Goal: Task Accomplishment & Management: Manage account settings

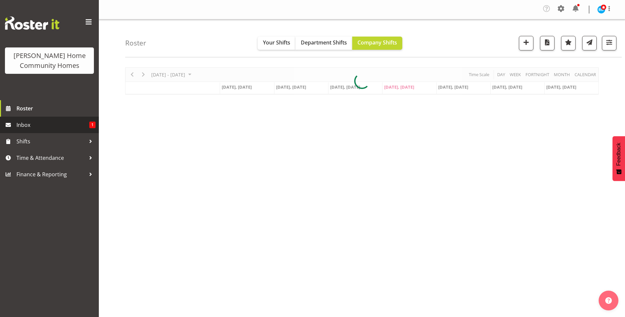
click at [52, 128] on span "Inbox" at bounding box center [52, 125] width 73 height 10
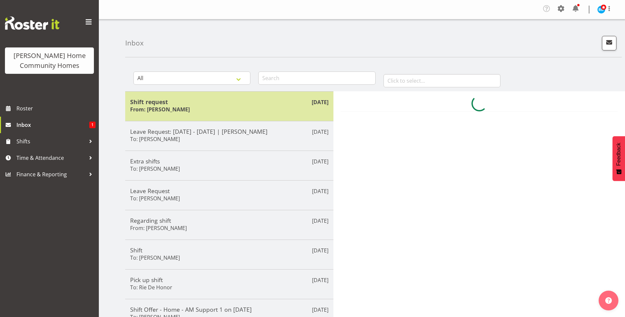
click at [223, 105] on div "Shift request From: Lovejot Kaur" at bounding box center [229, 106] width 198 height 16
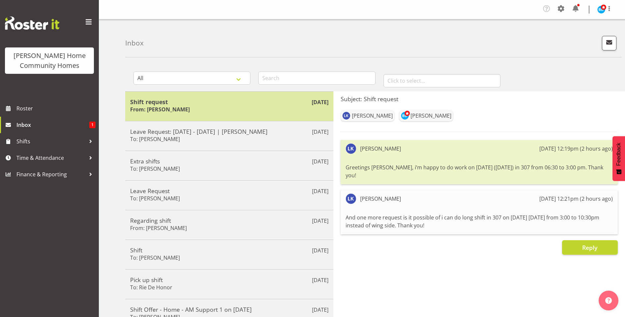
drag, startPoint x: 194, startPoint y: 106, endPoint x: 184, endPoint y: 106, distance: 10.5
click at [194, 106] on div "Shift request From: Lovejot Kaur" at bounding box center [229, 106] width 198 height 16
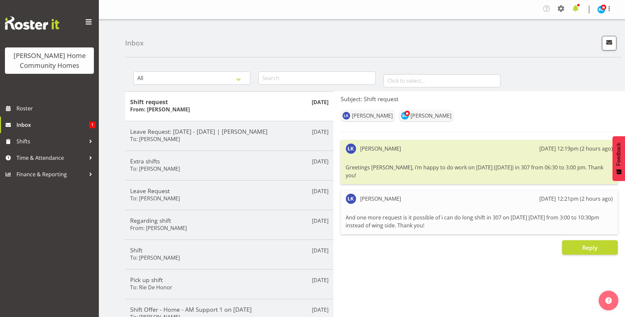
click at [578, 10] on span at bounding box center [575, 8] width 11 height 11
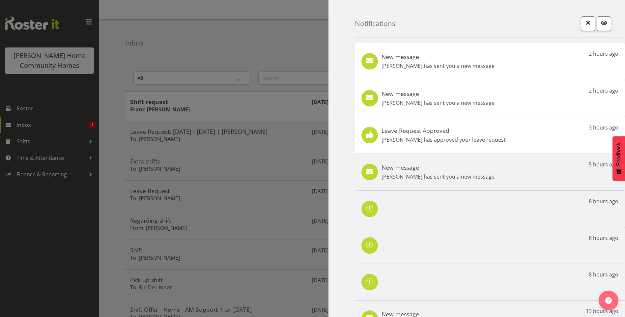
click at [474, 67] on p "Lovejot Kaur has sent you a new message" at bounding box center [438, 66] width 113 height 8
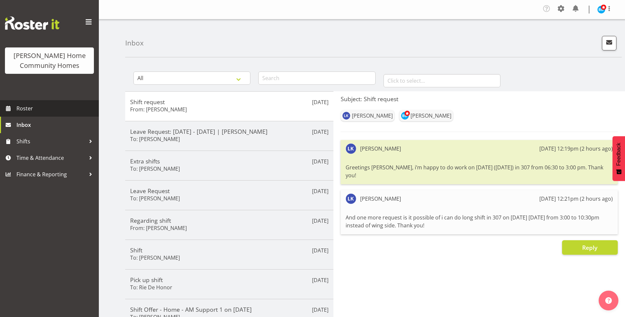
click at [35, 109] on span "Roster" at bounding box center [55, 108] width 79 height 10
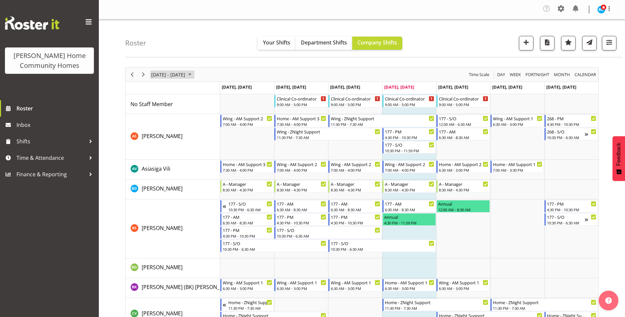
click at [194, 75] on span "September 01 - 07, 2025" at bounding box center [190, 75] width 8 height 8
click at [222, 91] on span "next month" at bounding box center [221, 91] width 12 height 12
click at [207, 90] on span "previous month" at bounding box center [209, 91] width 12 height 12
click at [155, 137] on span "15" at bounding box center [158, 136] width 10 height 10
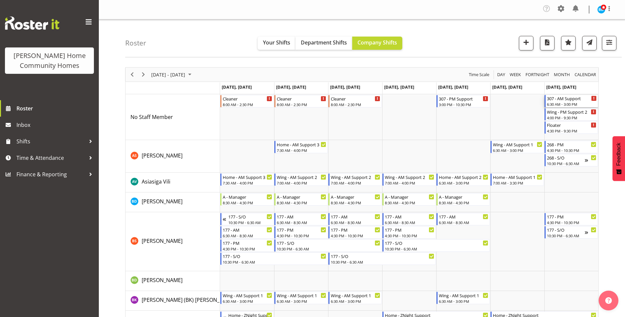
click at [577, 102] on div "6:30 AM - 3:00 PM" at bounding box center [572, 103] width 50 height 5
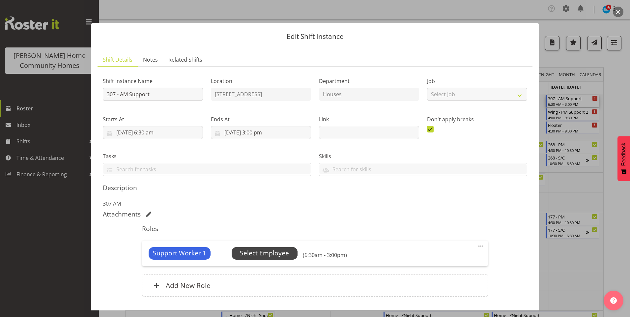
click at [282, 248] on span "Select Employee" at bounding box center [265, 253] width 66 height 13
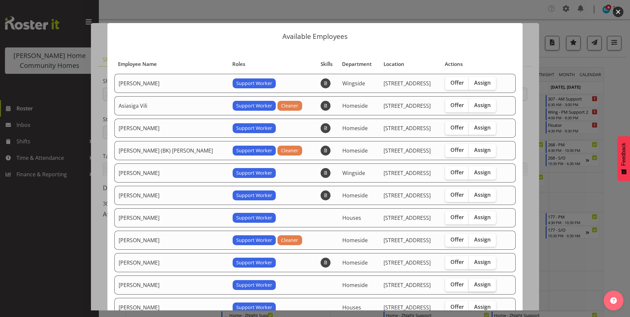
click at [474, 282] on span "Assign" at bounding box center [482, 284] width 16 height 7
click at [473, 282] on input "Assign" at bounding box center [471, 284] width 4 height 4
checkbox input "true"
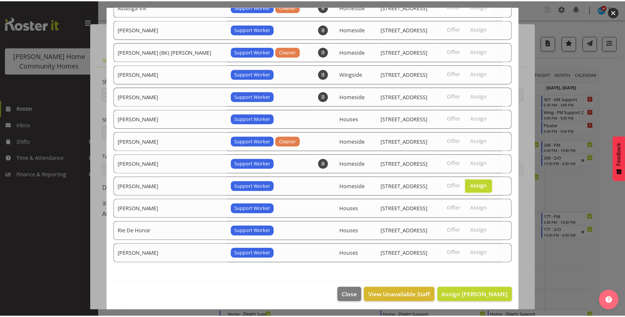
scroll to position [100, 0]
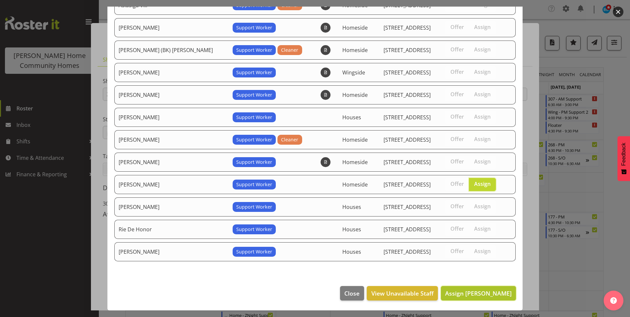
click at [477, 294] on span "Assign Lovejot Kaur" at bounding box center [478, 293] width 67 height 8
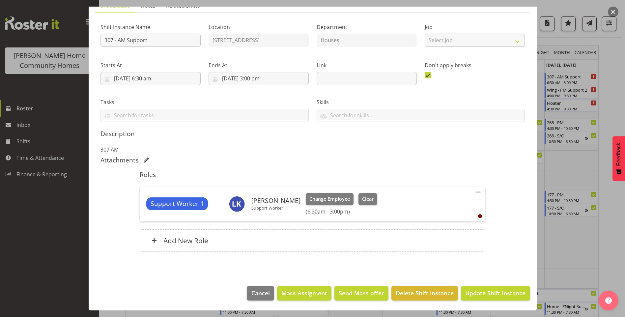
scroll to position [33, 0]
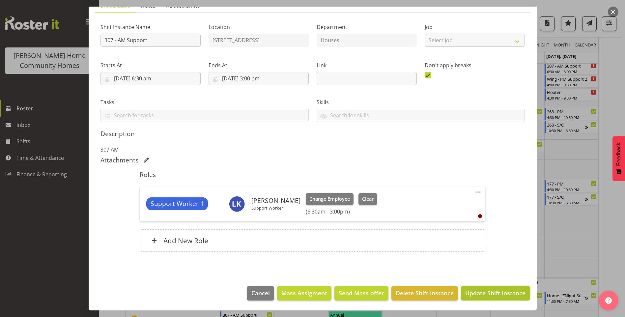
click at [489, 290] on span "Update Shift Instance" at bounding box center [495, 293] width 60 height 9
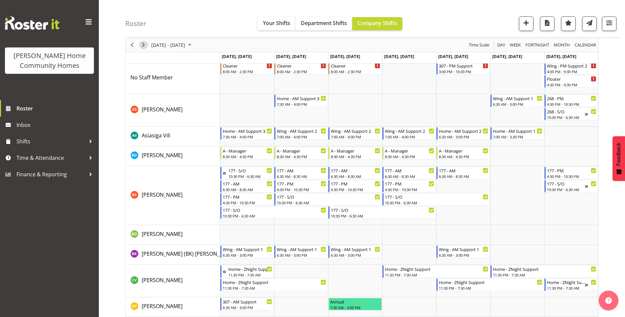
click at [143, 45] on span "Next" at bounding box center [143, 45] width 8 height 8
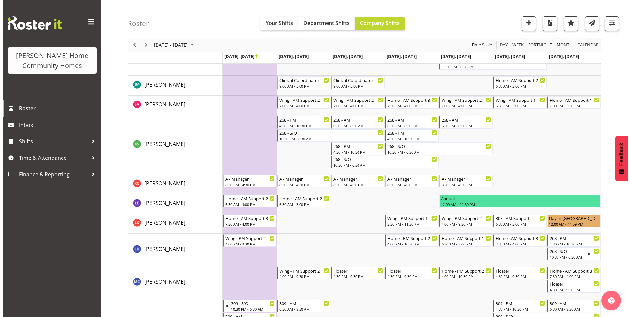
scroll to position [560, 0]
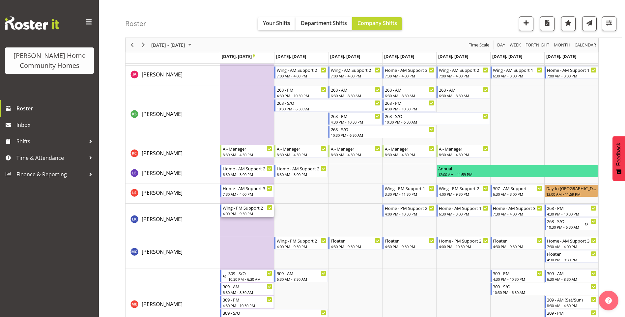
click at [239, 207] on div "Wing - PM Support 2" at bounding box center [248, 207] width 50 height 7
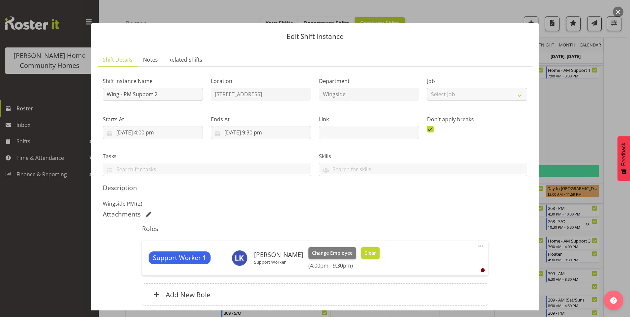
click at [364, 253] on span "Clear" at bounding box center [370, 252] width 12 height 7
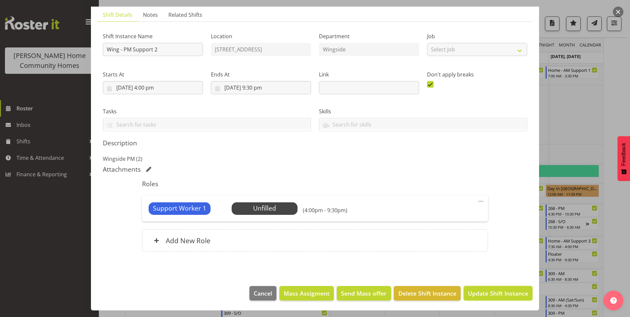
click at [491, 292] on span "Update Shift Instance" at bounding box center [498, 293] width 60 height 9
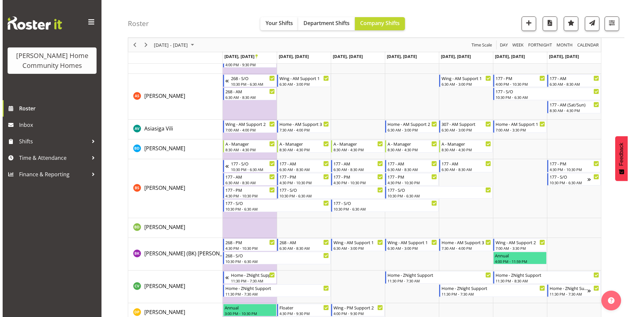
scroll to position [0, 0]
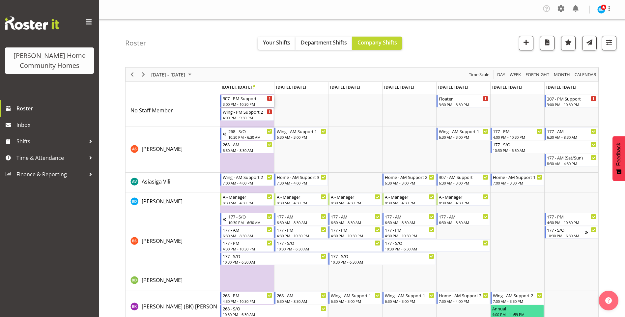
click at [237, 100] on div "307 - PM Support" at bounding box center [248, 98] width 50 height 7
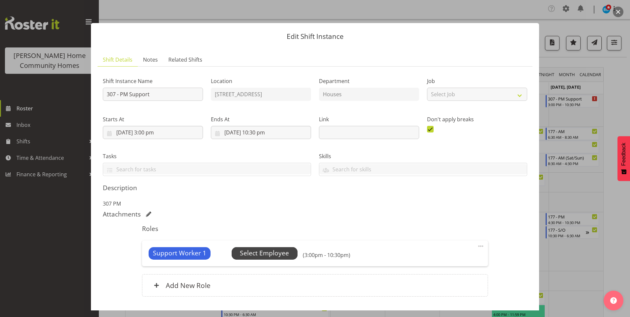
click at [278, 252] on span "Select Employee" at bounding box center [264, 253] width 49 height 10
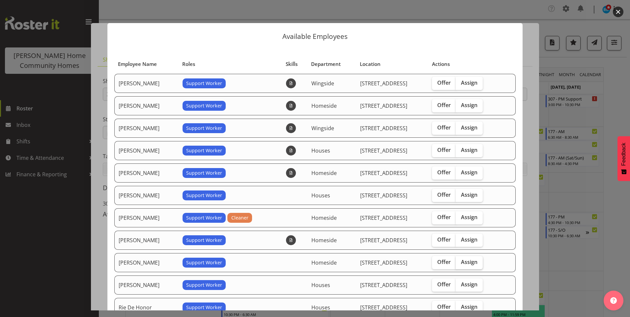
click at [468, 258] on label "Assign" at bounding box center [469, 262] width 27 height 13
click at [460, 260] on input "Assign" at bounding box center [458, 262] width 4 height 4
checkbox input "true"
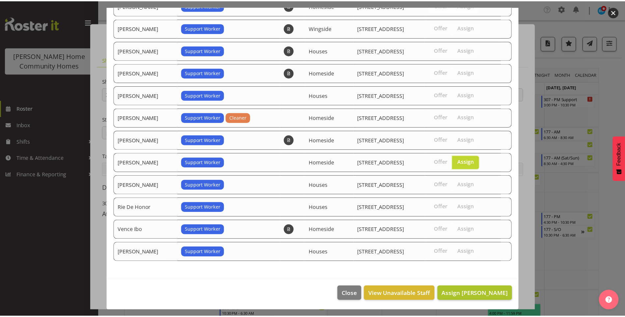
scroll to position [100, 0]
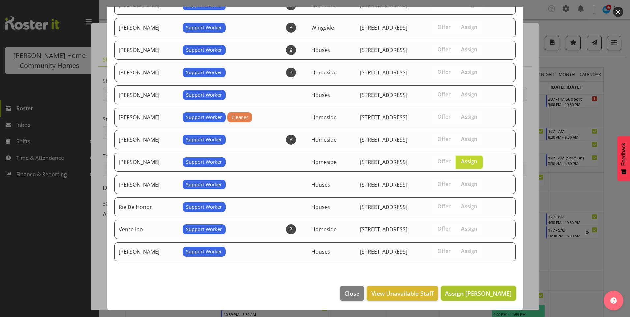
click at [484, 293] on span "Assign Lovejot Kaur" at bounding box center [478, 293] width 67 height 8
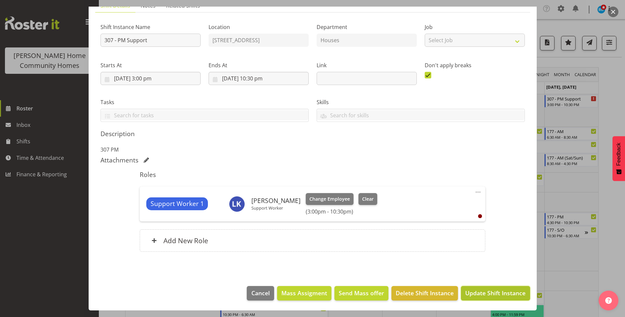
click at [486, 297] on span "Update Shift Instance" at bounding box center [495, 293] width 60 height 9
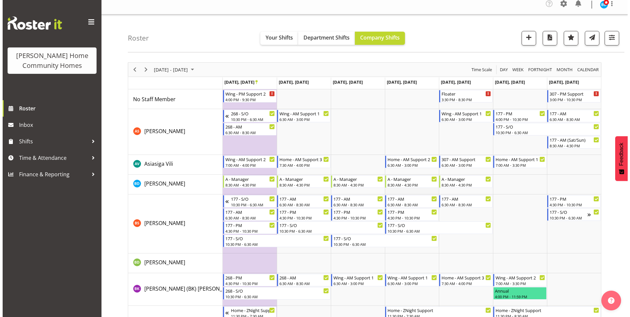
scroll to position [0, 0]
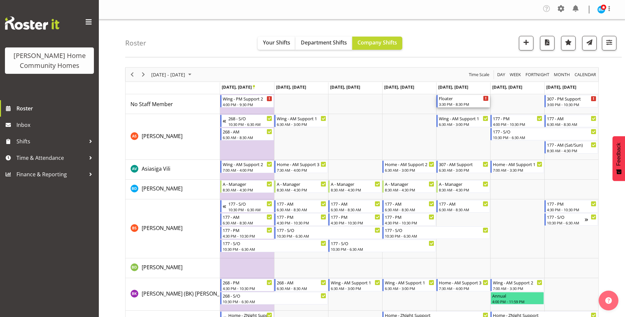
click at [452, 102] on div "3:30 PM - 8:30 PM" at bounding box center [464, 103] width 50 height 5
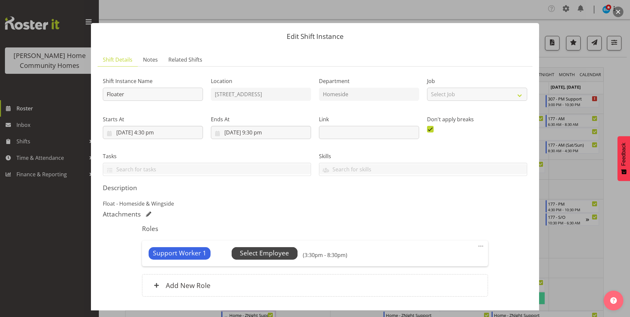
click at [278, 251] on span "Select Employee" at bounding box center [264, 253] width 49 height 10
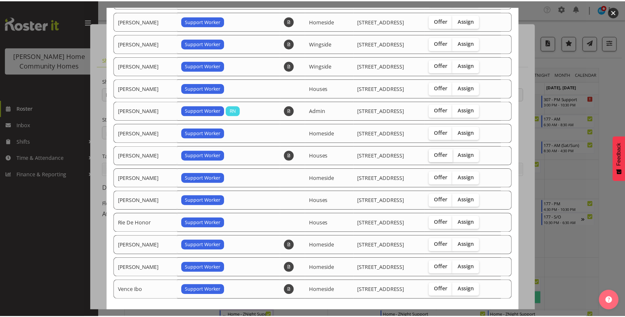
scroll to position [165, 0]
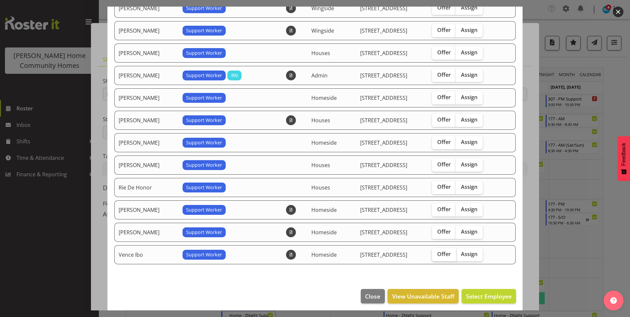
click at [442, 252] on span "Offer" at bounding box center [444, 254] width 14 height 7
click at [436, 252] on input "Offer" at bounding box center [434, 254] width 4 height 4
checkbox input "true"
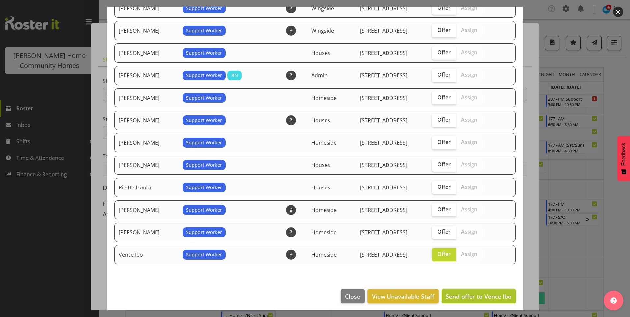
click at [490, 295] on span "Send offer to Vence Ibo" at bounding box center [479, 296] width 66 height 8
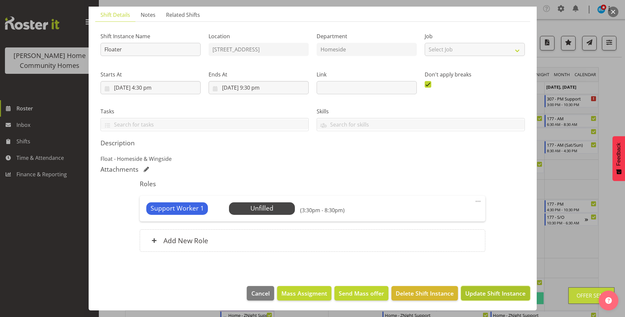
click at [490, 296] on span "Update Shift Instance" at bounding box center [495, 293] width 60 height 9
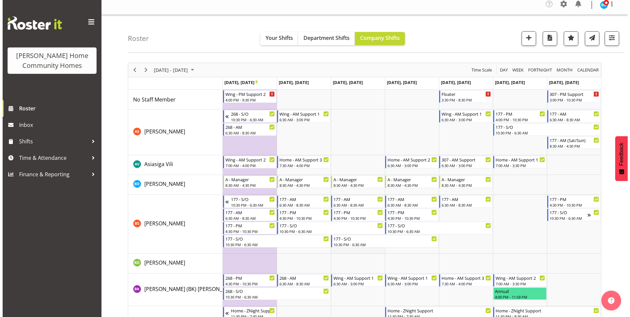
scroll to position [0, 0]
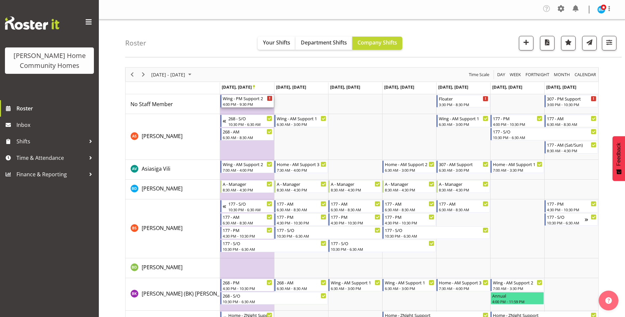
click at [245, 103] on div "4:00 PM - 9:30 PM" at bounding box center [248, 103] width 50 height 5
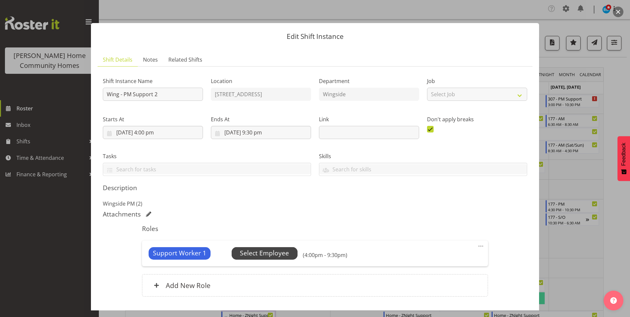
click at [284, 253] on span "Select Employee" at bounding box center [264, 253] width 49 height 10
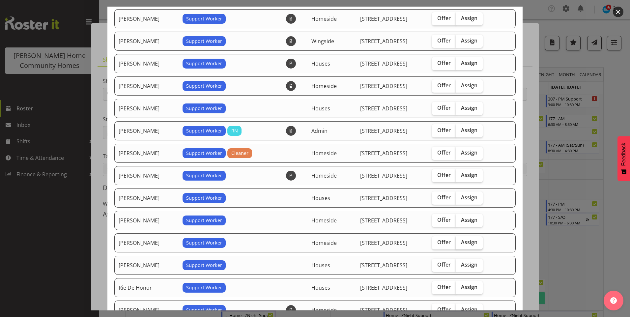
scroll to position [198, 0]
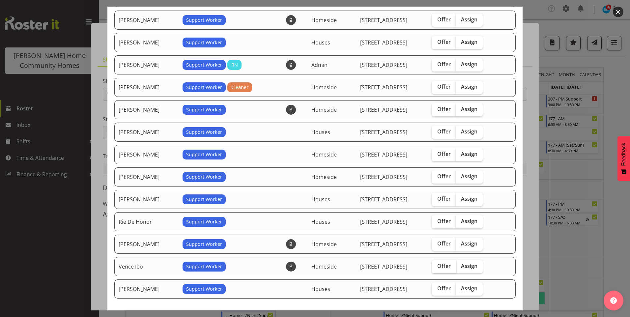
click at [442, 265] on span "Offer" at bounding box center [444, 266] width 14 height 7
click at [436, 265] on input "Offer" at bounding box center [434, 266] width 4 height 4
checkbox input "true"
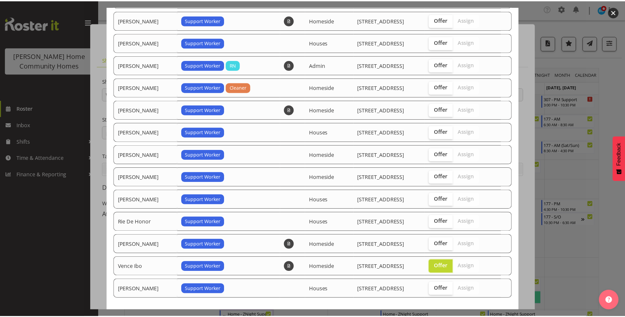
scroll to position [235, 0]
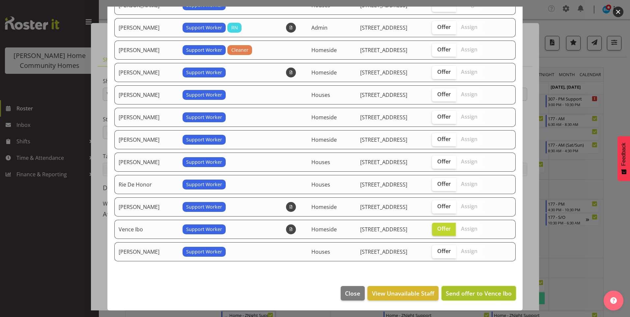
click at [478, 292] on span "Send offer to Vence Ibo" at bounding box center [479, 293] width 66 height 8
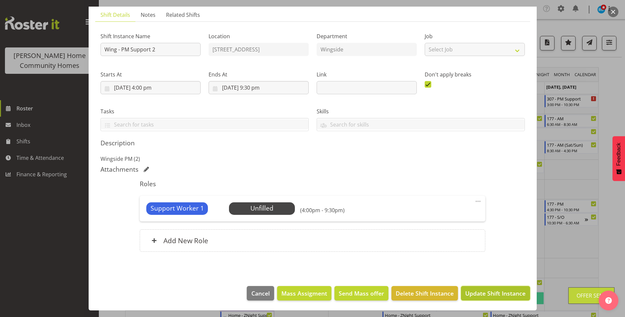
click at [480, 291] on span "Update Shift Instance" at bounding box center [495, 293] width 60 height 9
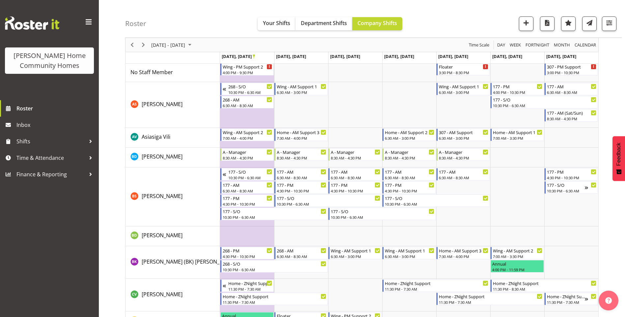
scroll to position [0, 0]
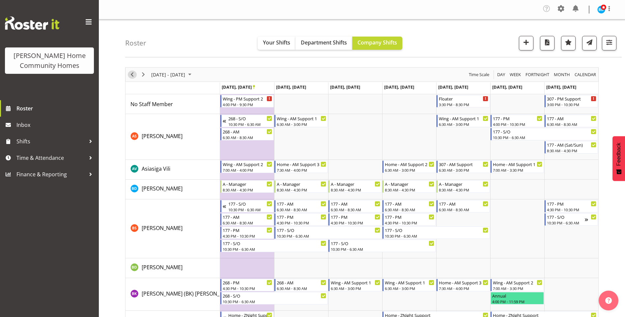
click at [133, 74] on span "Previous" at bounding box center [132, 75] width 8 height 8
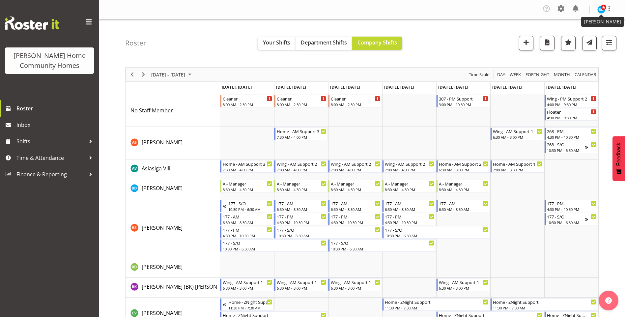
click at [601, 9] on span at bounding box center [603, 7] width 5 height 5
click at [569, 37] on link "Log Out" at bounding box center [581, 36] width 63 height 12
